Goal: Check status

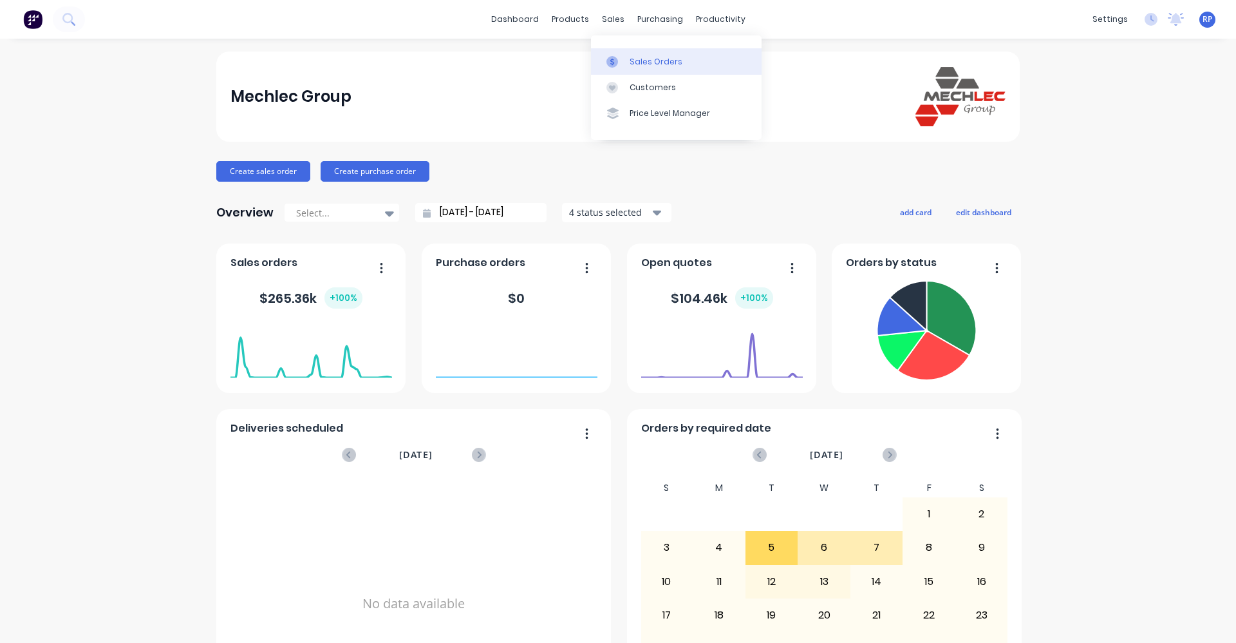
click at [648, 59] on div "Sales Orders" at bounding box center [656, 62] width 53 height 12
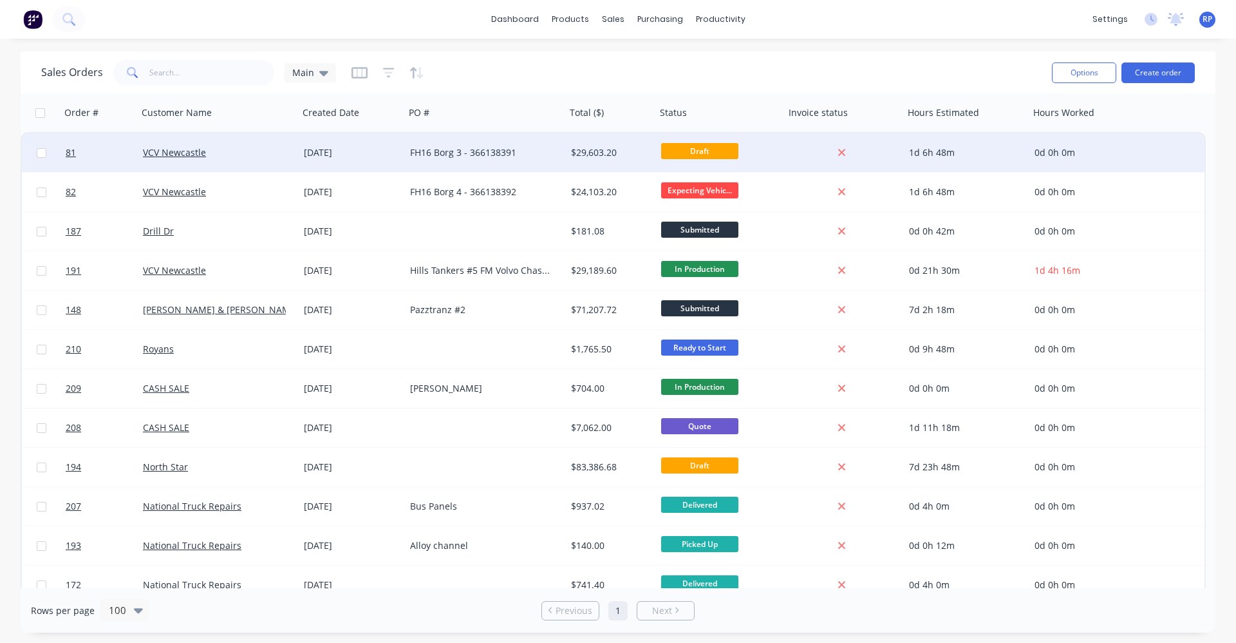
click at [337, 158] on div "[DATE]" at bounding box center [352, 152] width 96 height 13
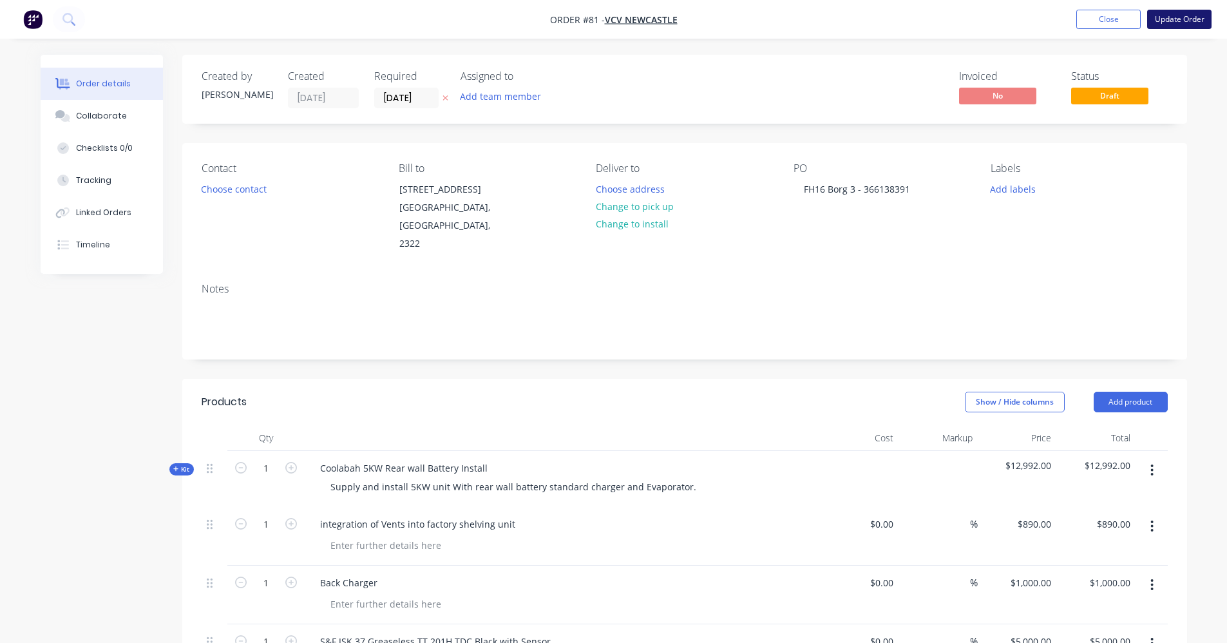
click at [1192, 19] on button "Update Order" at bounding box center [1179, 19] width 64 height 19
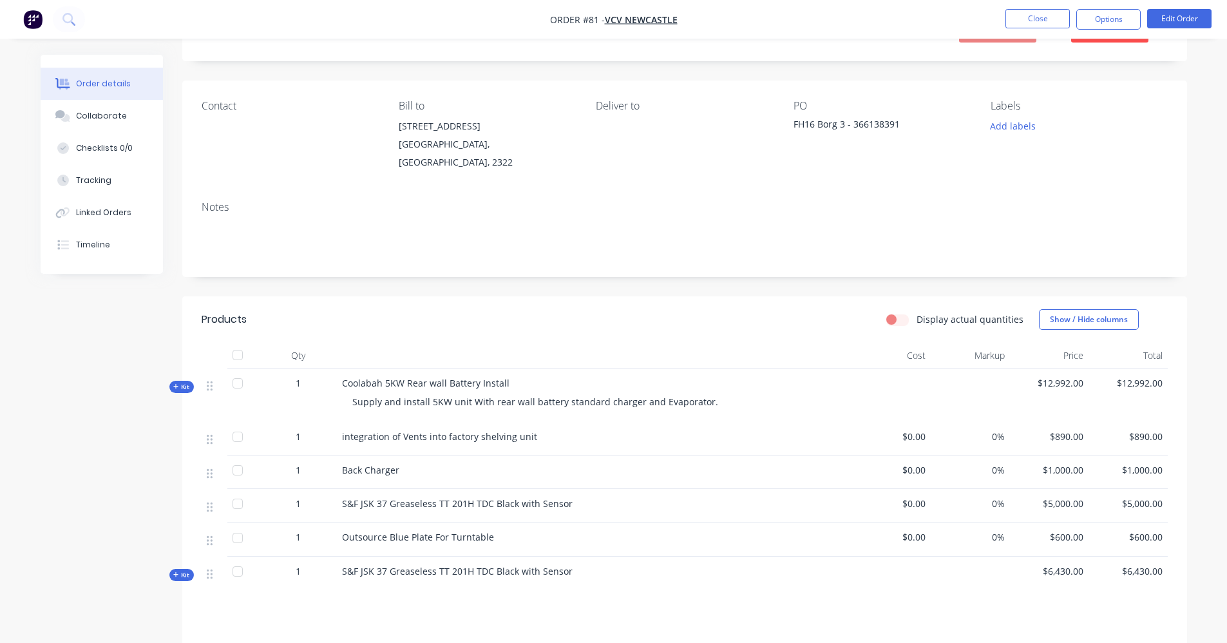
scroll to position [245, 0]
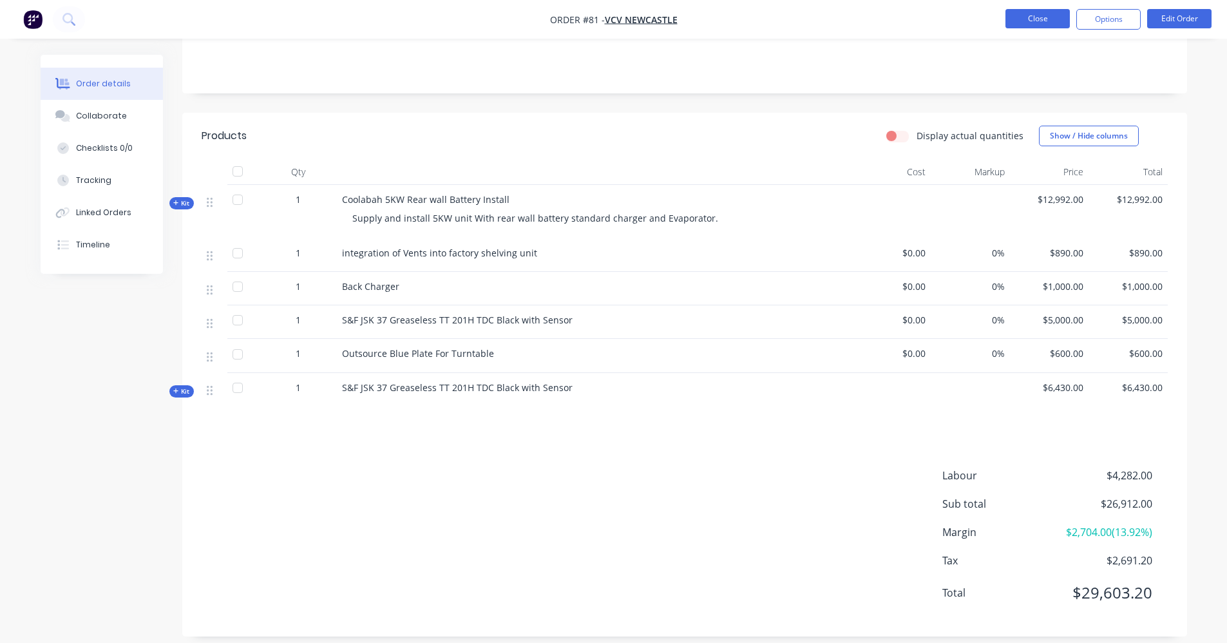
click at [1033, 14] on button "Close" at bounding box center [1037, 18] width 64 height 19
